Goal: Navigation & Orientation: Find specific page/section

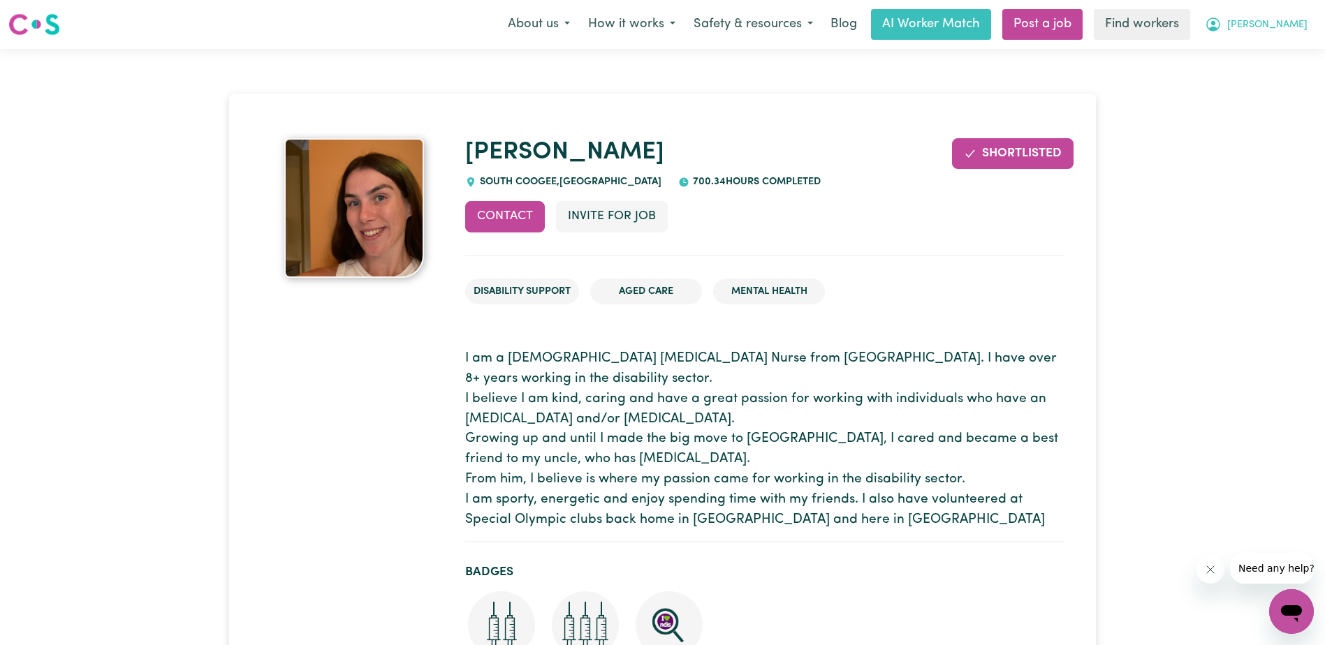
click at [1297, 29] on span "[PERSON_NAME]" at bounding box center [1267, 24] width 80 height 15
click at [1267, 49] on link "My Dashboard" at bounding box center [1260, 54] width 110 height 27
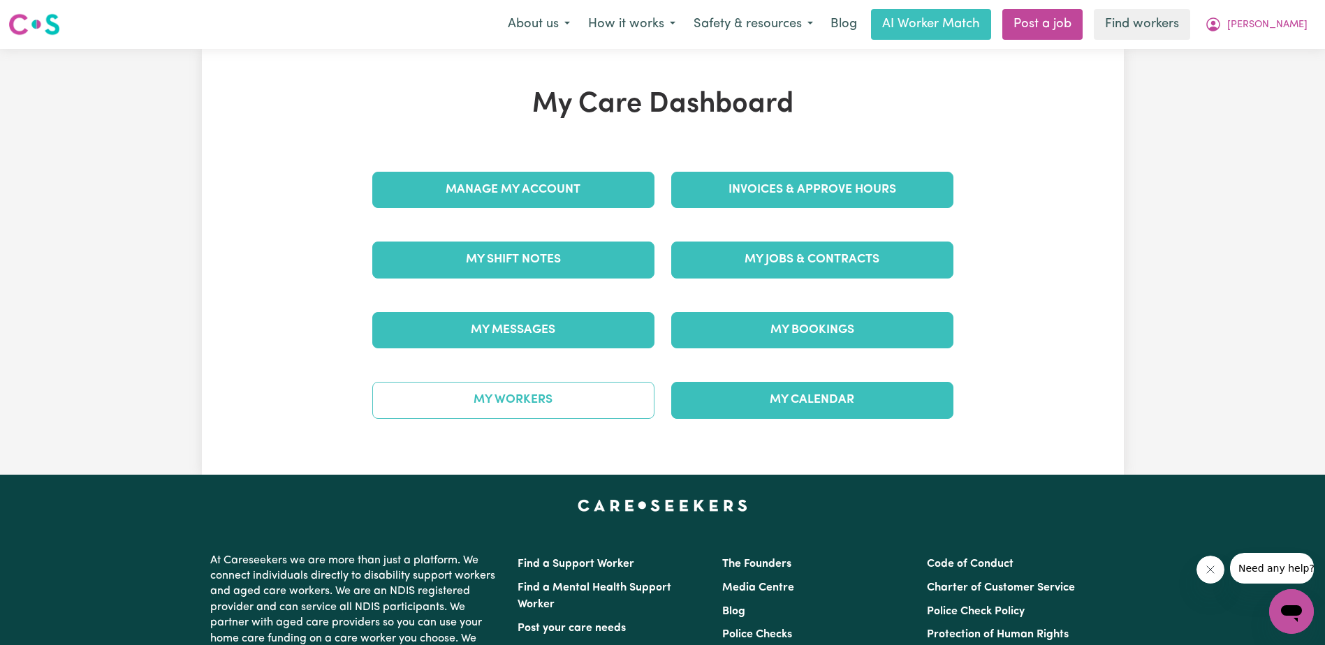
click at [501, 403] on link "My Workers" at bounding box center [513, 400] width 282 height 36
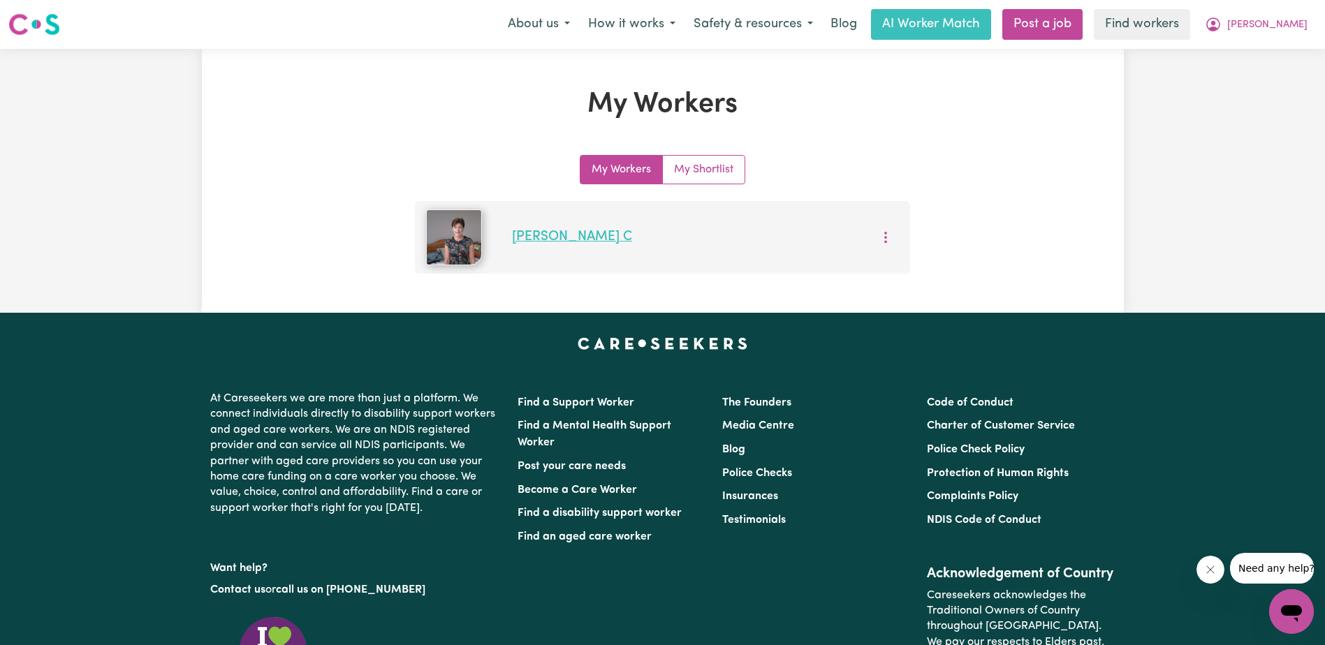
click at [536, 241] on link "[PERSON_NAME] C" at bounding box center [572, 236] width 120 height 13
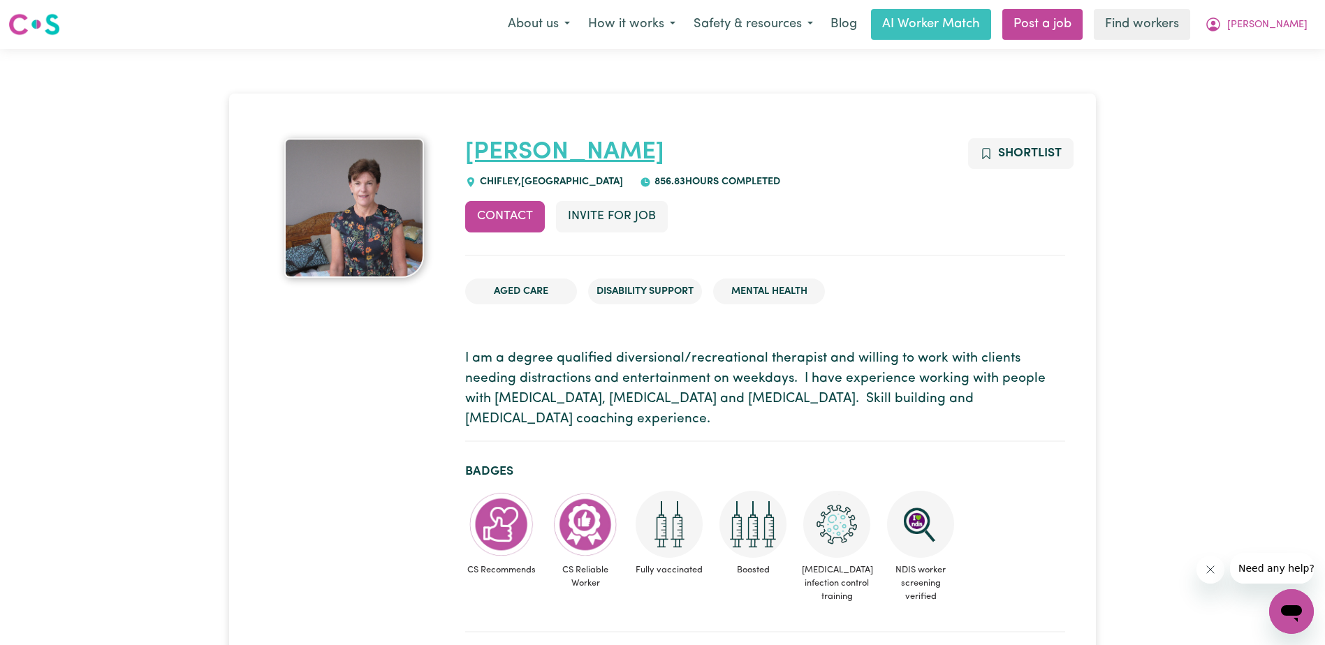
click at [495, 161] on link "[PERSON_NAME]" at bounding box center [564, 152] width 199 height 24
click at [1304, 22] on button "[PERSON_NAME]" at bounding box center [1256, 24] width 121 height 29
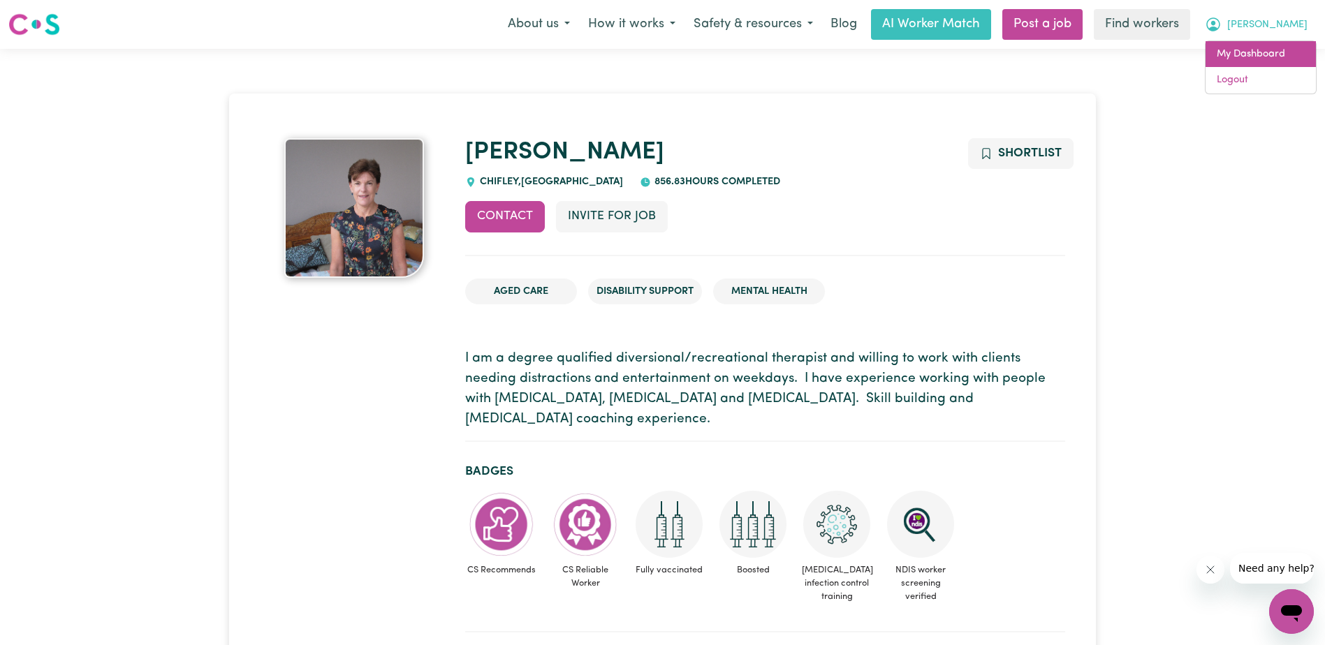
click at [1257, 57] on link "My Dashboard" at bounding box center [1260, 54] width 110 height 27
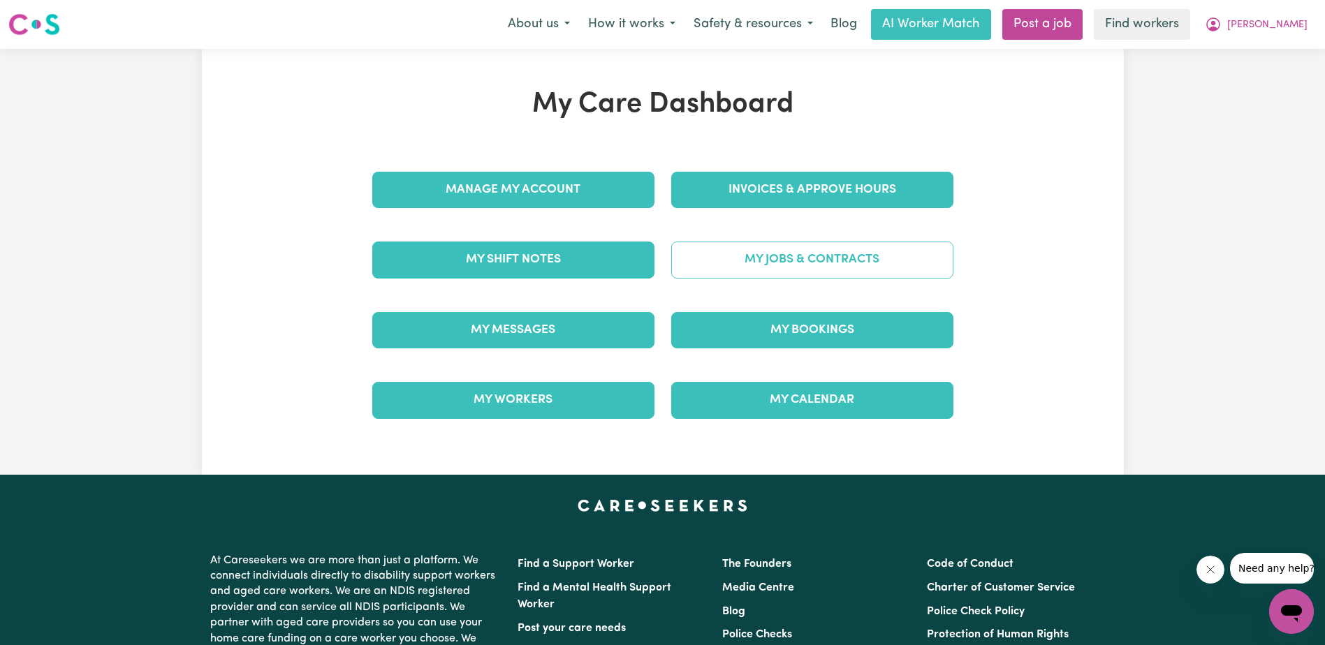
click at [767, 262] on link "My Jobs & Contracts" at bounding box center [812, 260] width 282 height 36
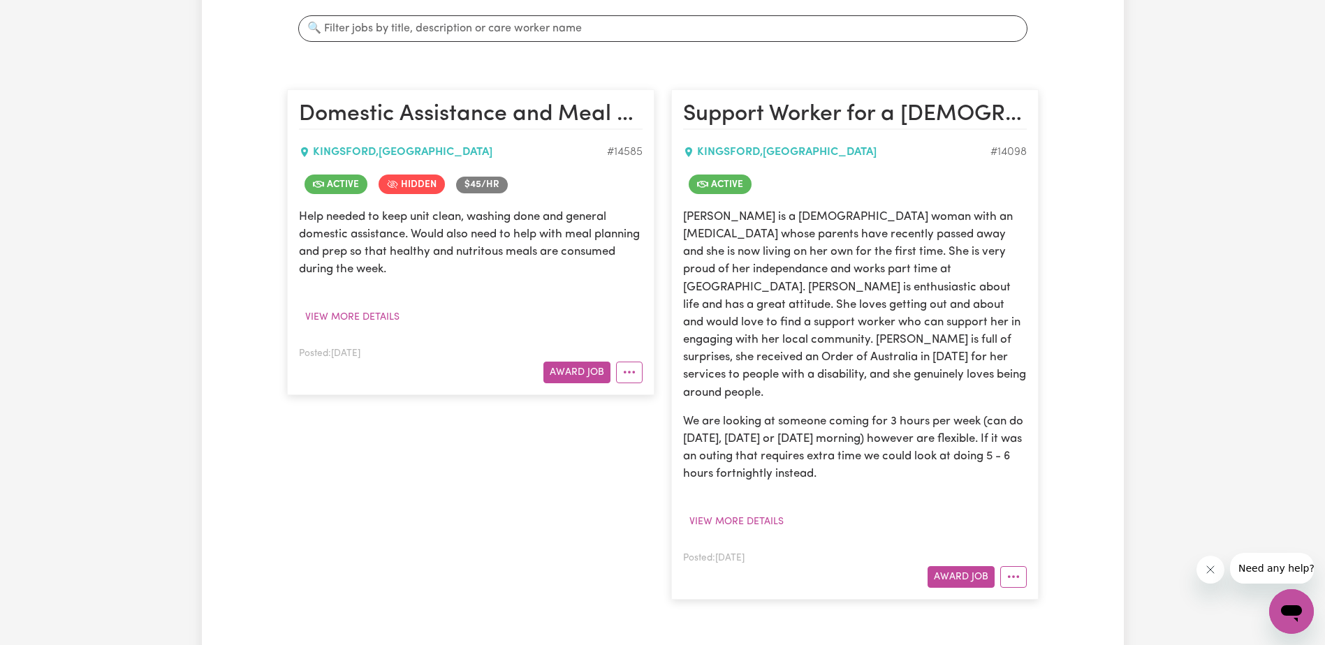
scroll to position [279, 0]
